Goal: Task Accomplishment & Management: Complete application form

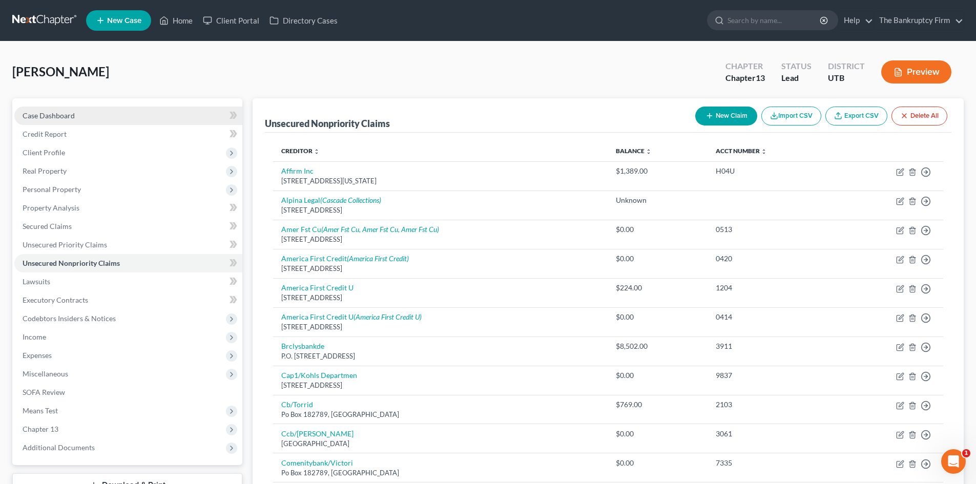
click at [116, 114] on link "Case Dashboard" at bounding box center [128, 116] width 228 height 18
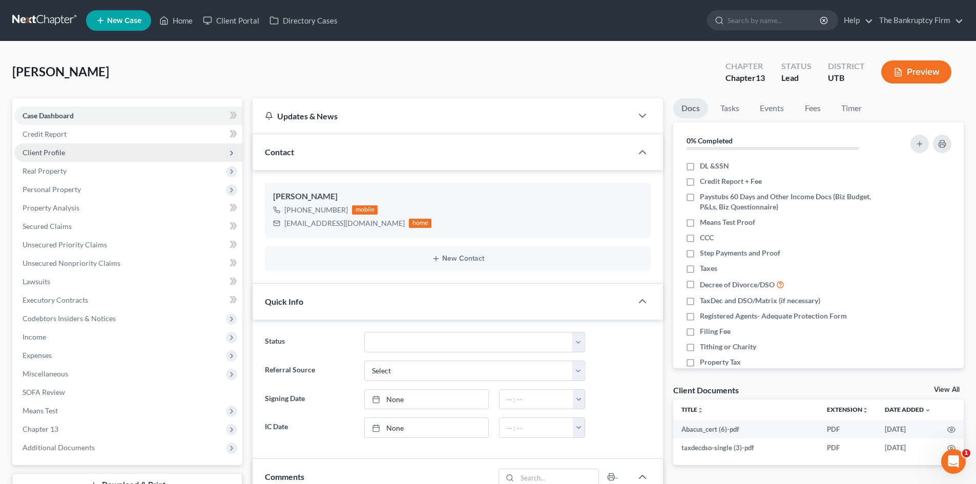
click at [183, 154] on span "Client Profile" at bounding box center [128, 153] width 228 height 18
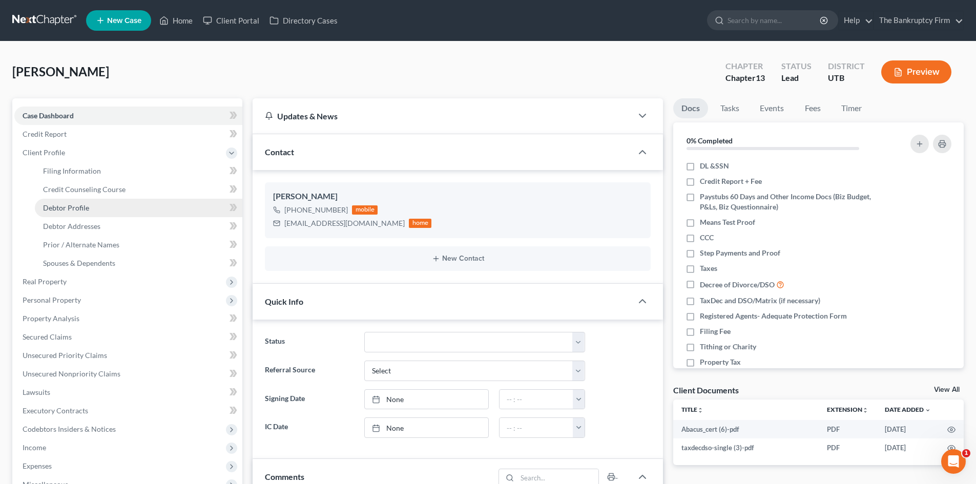
click at [183, 210] on link "Debtor Profile" at bounding box center [139, 208] width 208 height 18
select select "3"
select select "1"
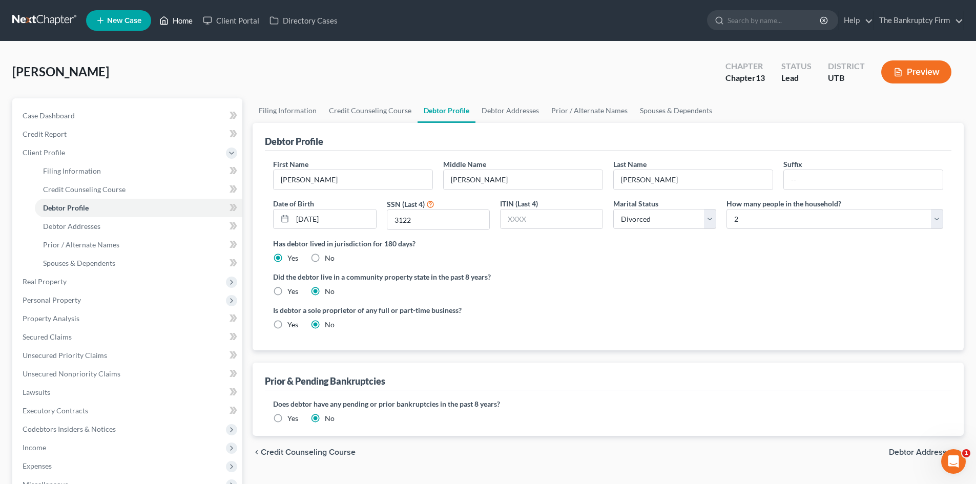
click at [169, 22] on icon at bounding box center [163, 20] width 9 height 12
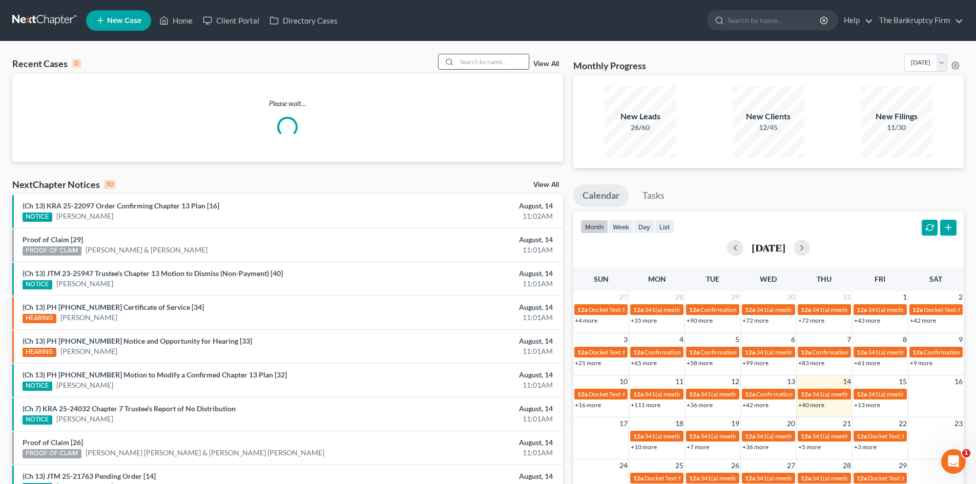
click at [507, 63] on input "search" at bounding box center [493, 61] width 72 height 15
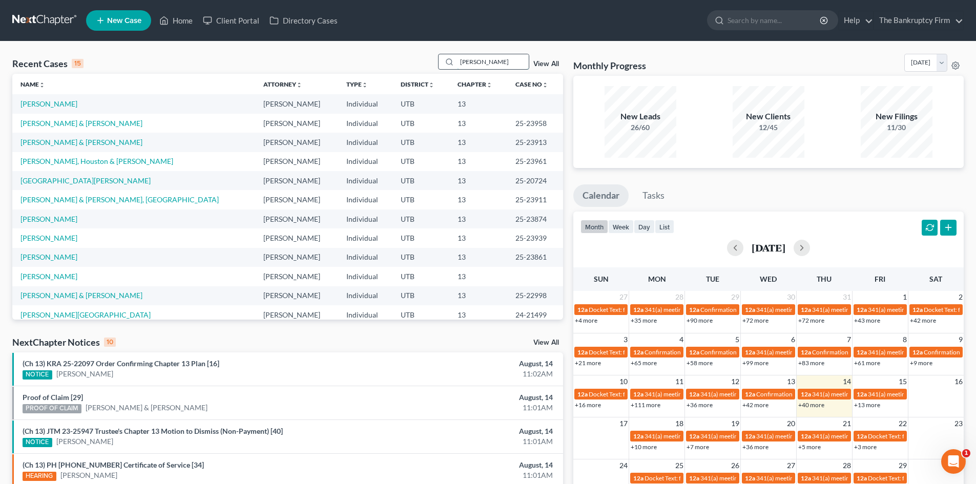
type input "[PERSON_NAME]"
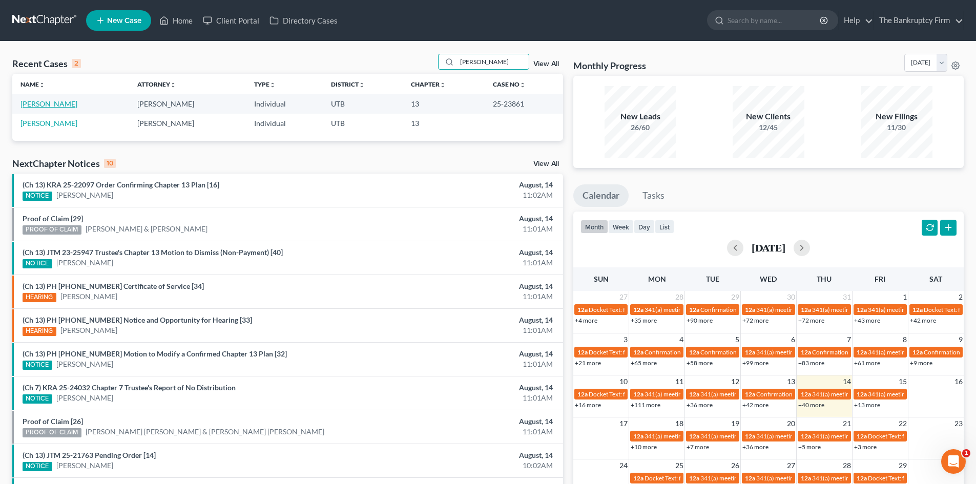
click at [36, 101] on link "[PERSON_NAME]" at bounding box center [49, 103] width 57 height 9
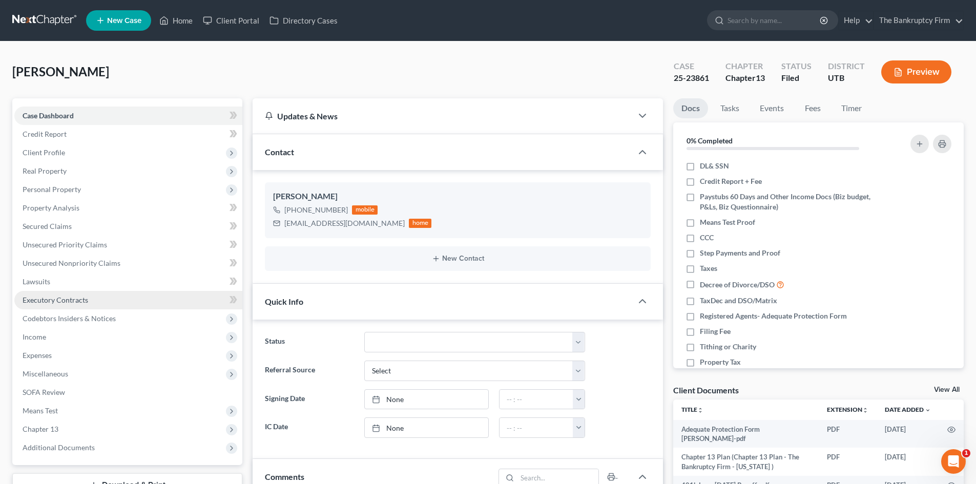
scroll to position [138, 0]
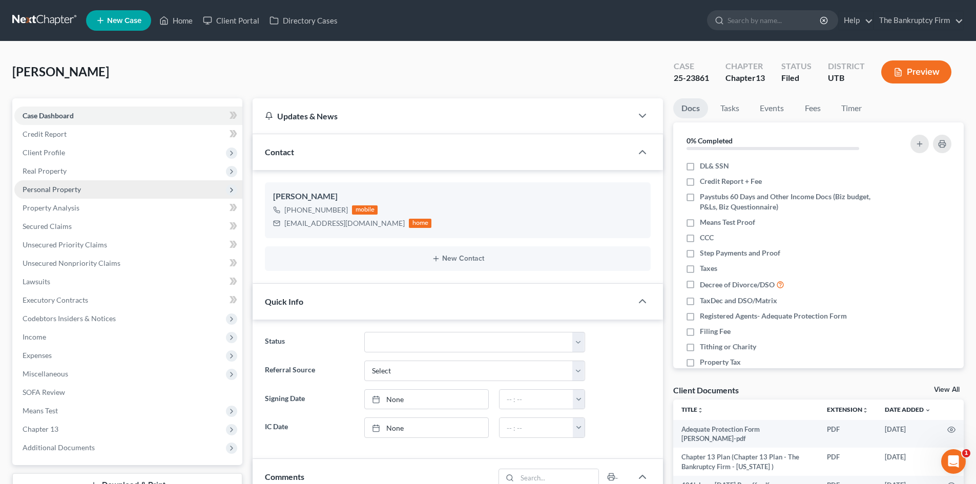
click at [136, 188] on span "Personal Property" at bounding box center [128, 189] width 228 height 18
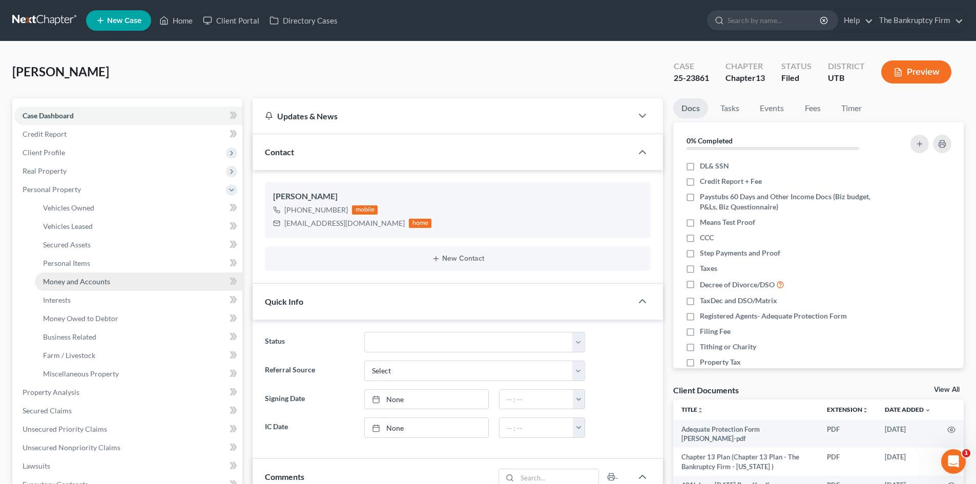
click at [127, 275] on link "Money and Accounts" at bounding box center [139, 282] width 208 height 18
